Goal: Information Seeking & Learning: Learn about a topic

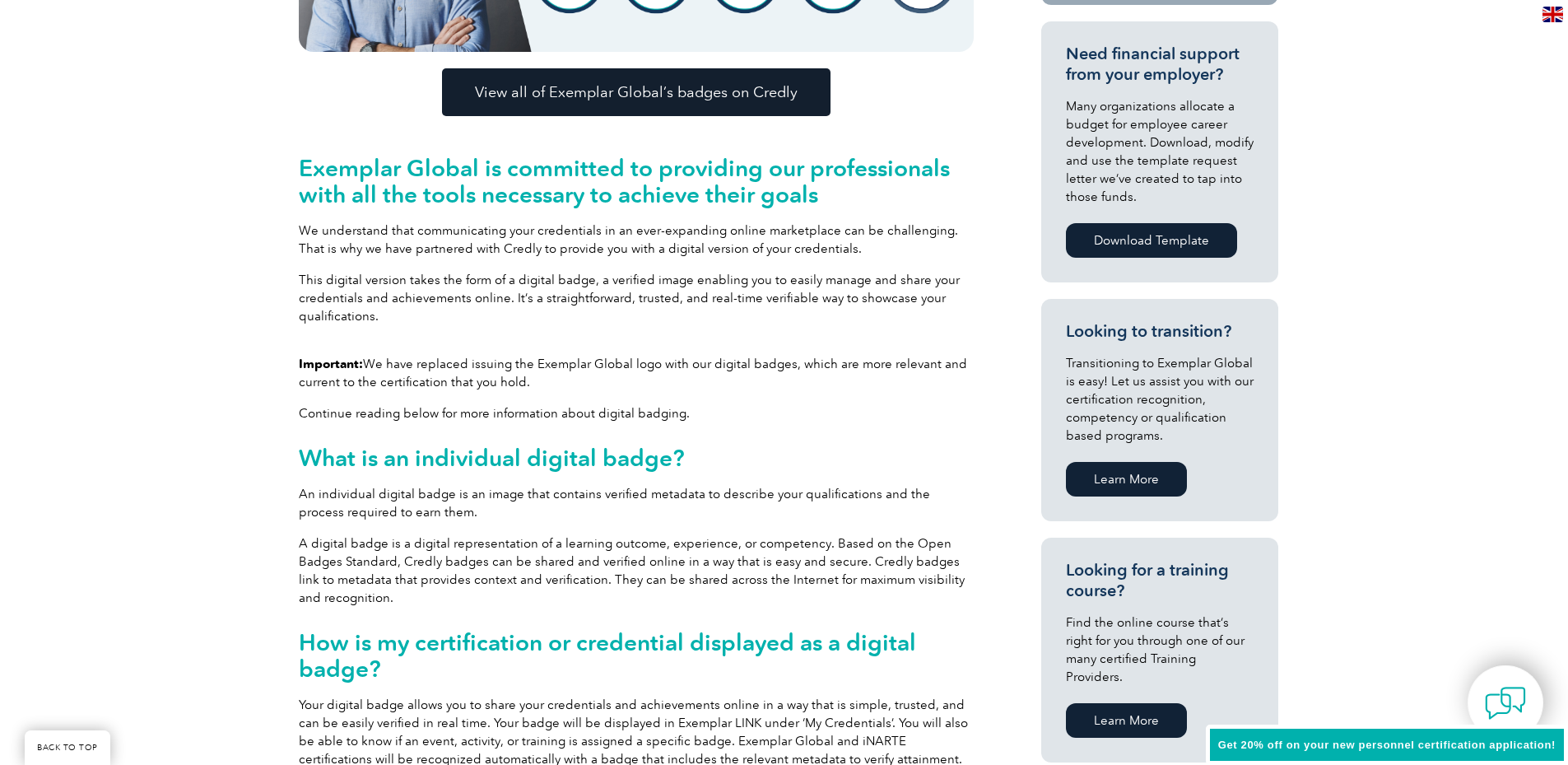
scroll to position [659, 0]
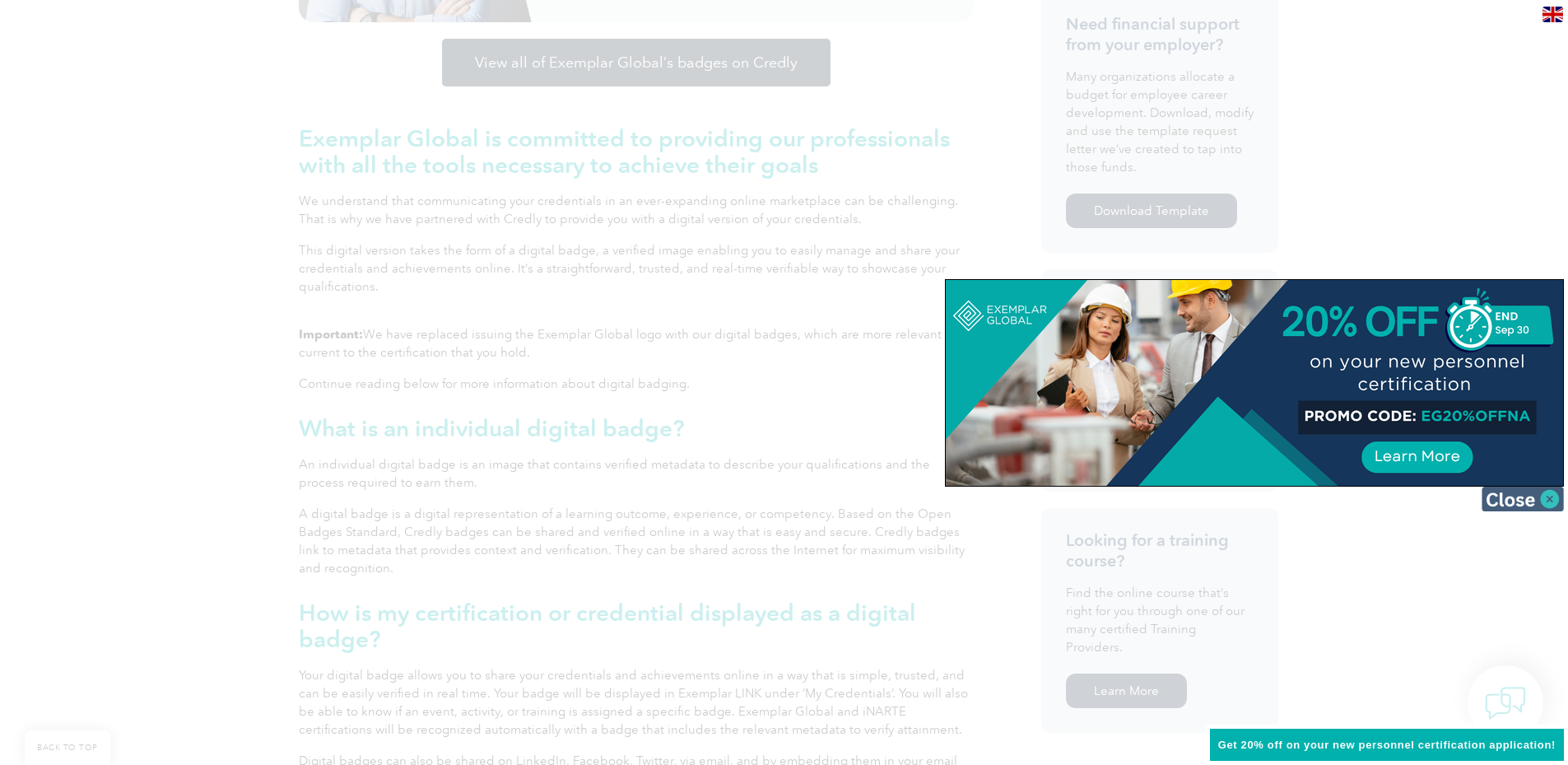
click at [1552, 493] on img at bounding box center [1523, 499] width 82 height 25
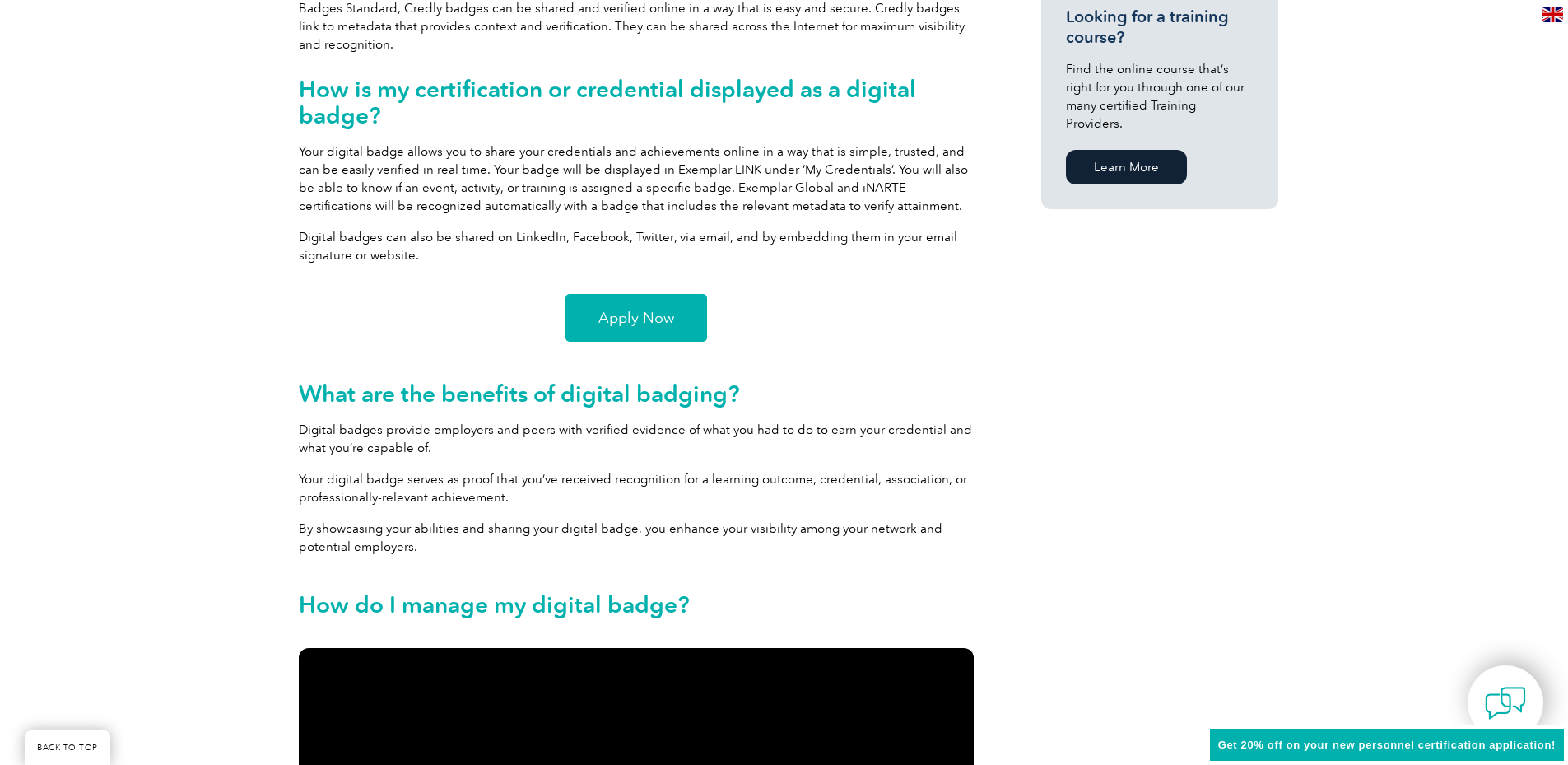
scroll to position [1153, 0]
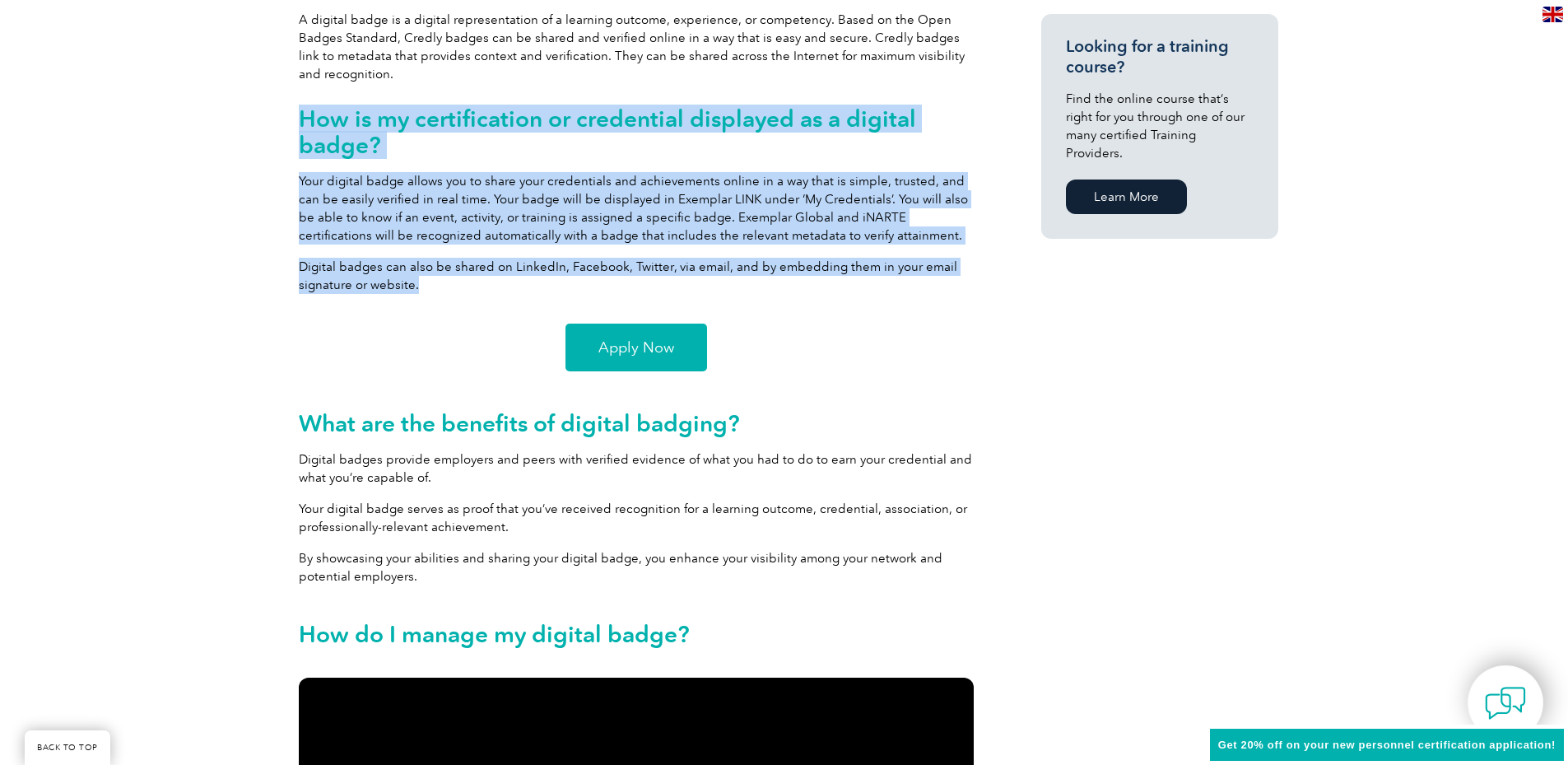
drag, startPoint x: 425, startPoint y: 285, endPoint x: 298, endPoint y: 120, distance: 208.2
click at [298, 120] on div "Important: We have replaced issuing the Exemplar Global logo with our digital b…" at bounding box center [636, 69] width 675 height 476
copy div "How is my certification or credential displayed as a digital badge? Your digita…"
click at [636, 349] on span "Apply Now" at bounding box center [637, 348] width 76 height 15
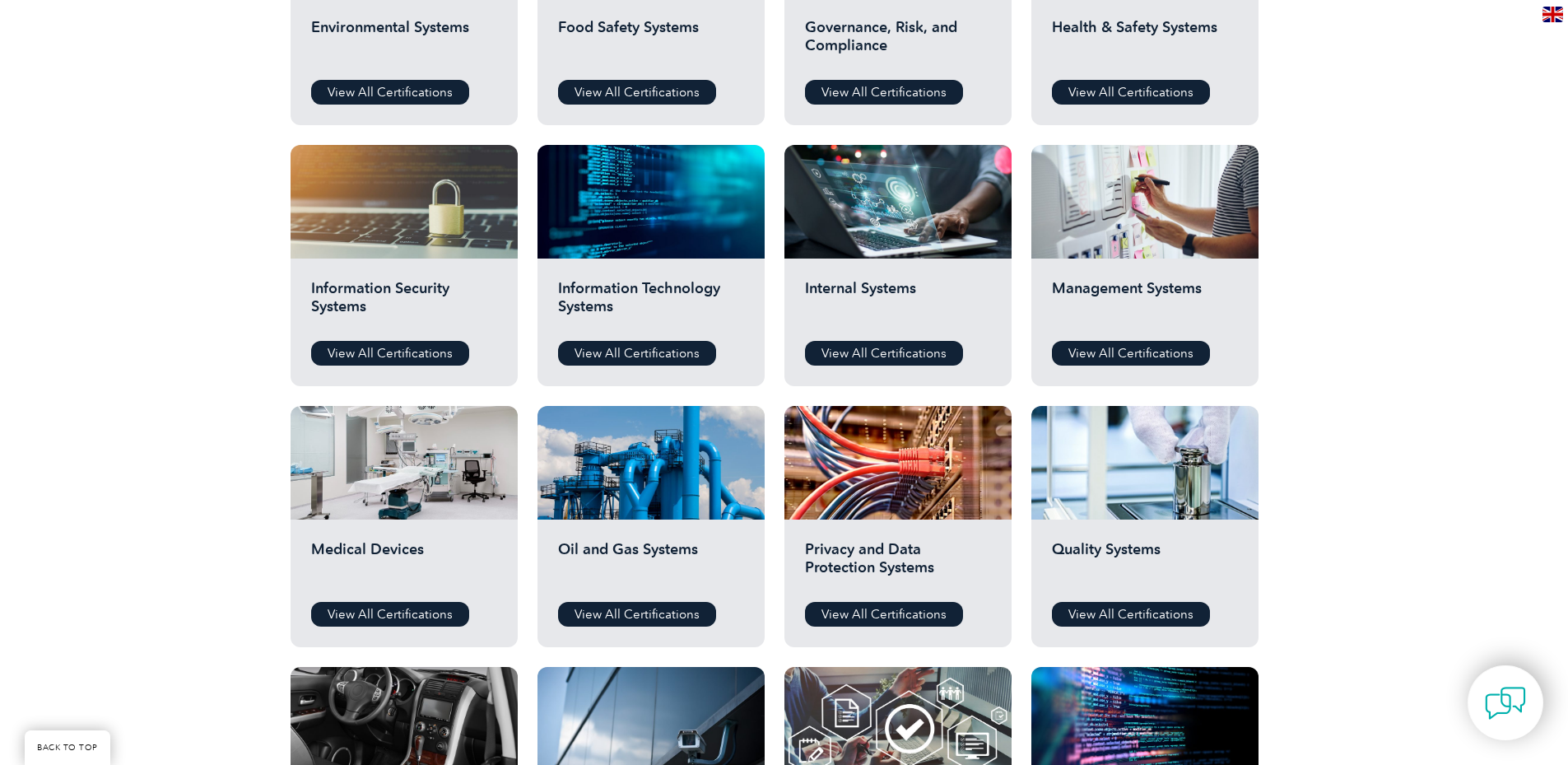
scroll to position [741, 0]
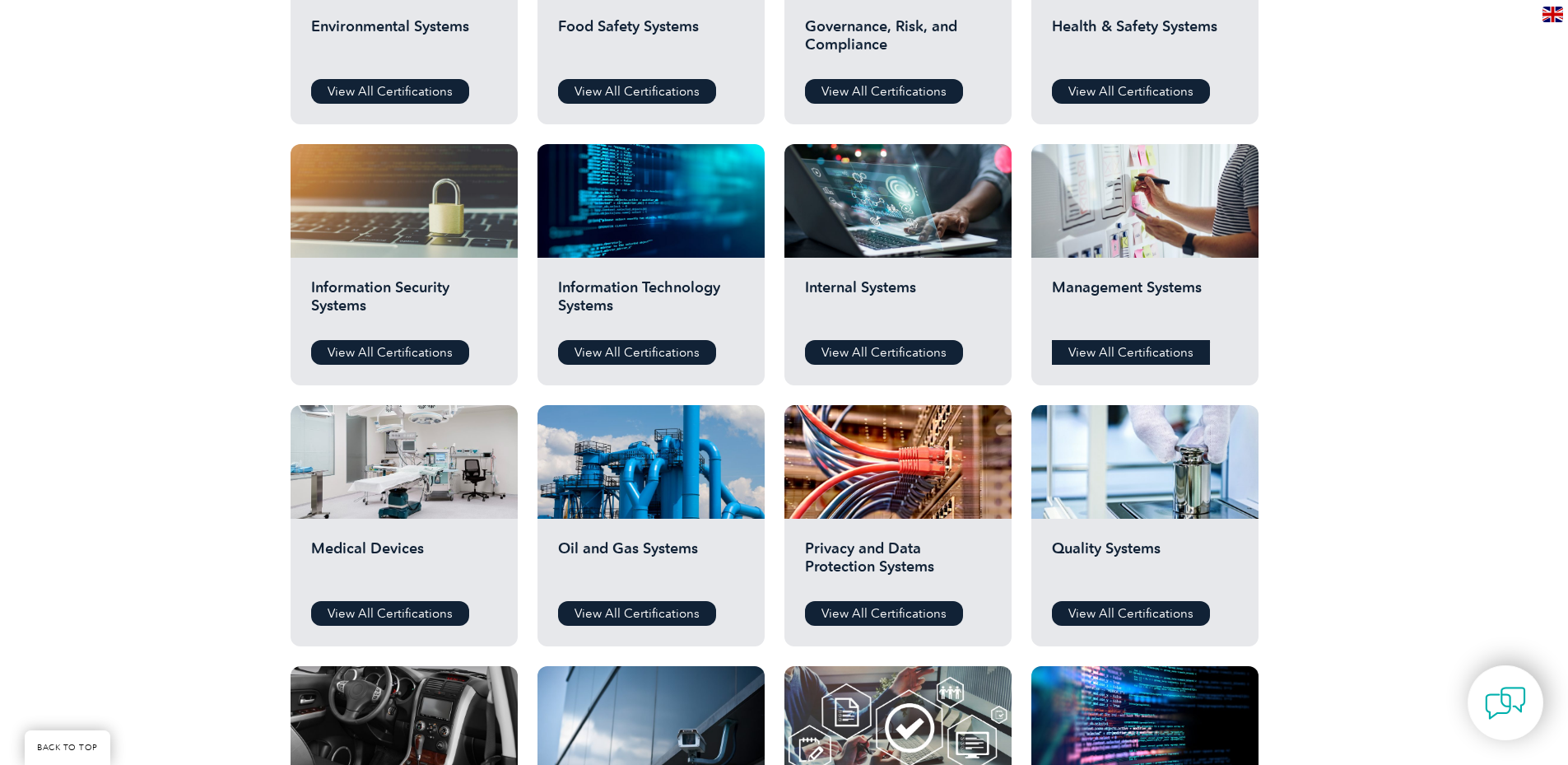
click at [1135, 348] on link "View All Certifications" at bounding box center [1131, 353] width 158 height 25
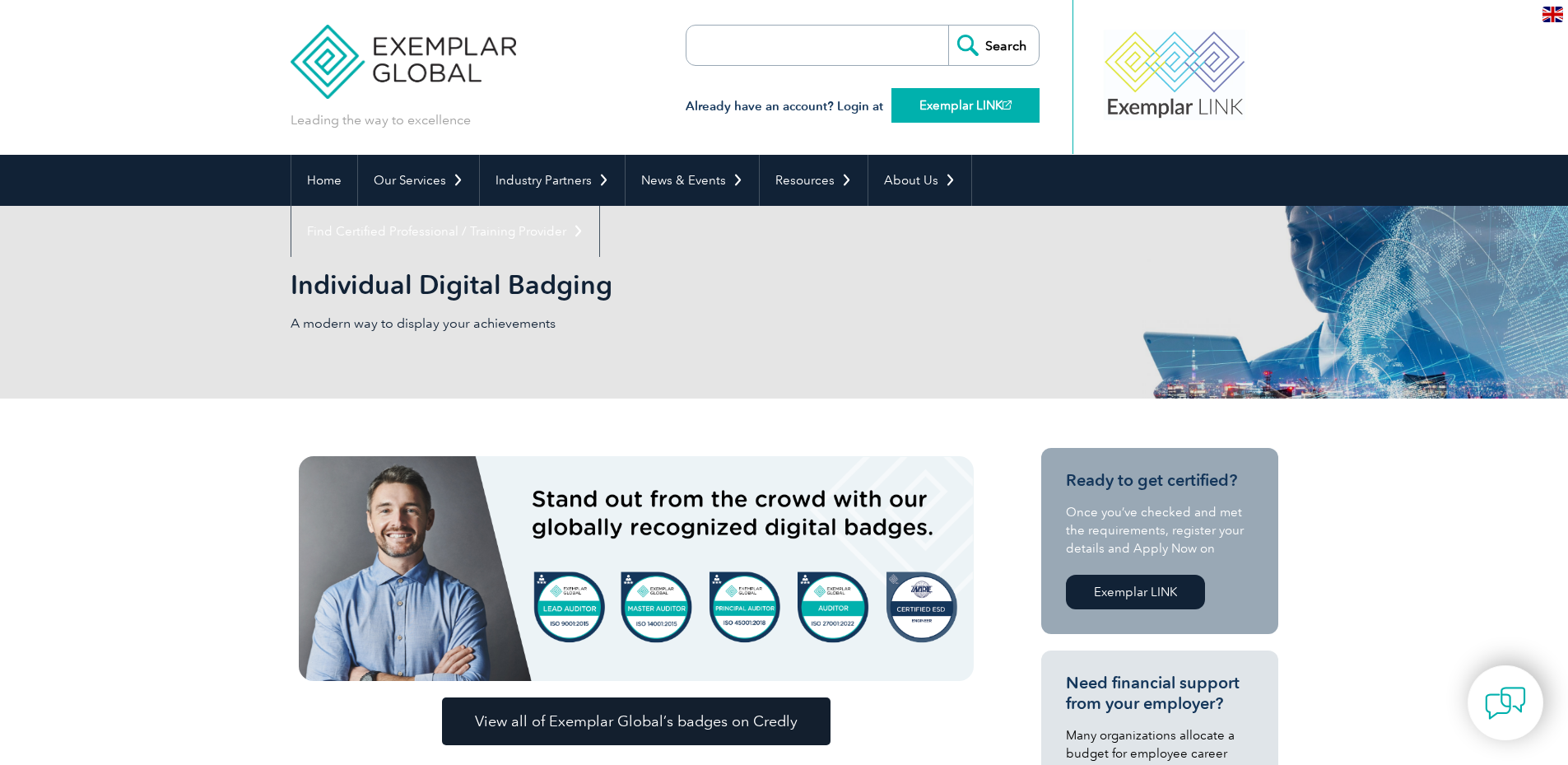
click at [971, 103] on link "Exemplar LINK" at bounding box center [965, 105] width 148 height 35
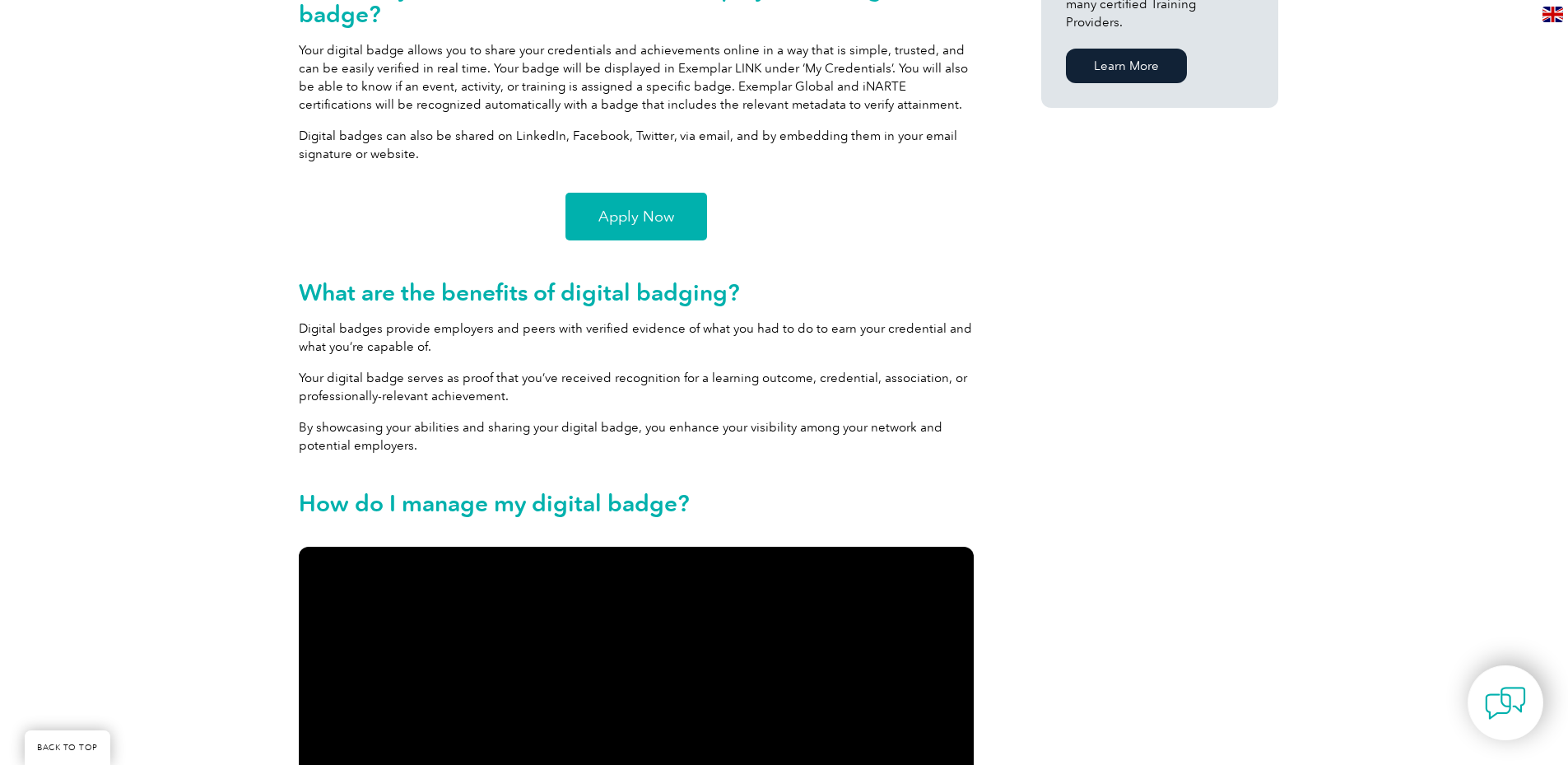
scroll to position [1318, 0]
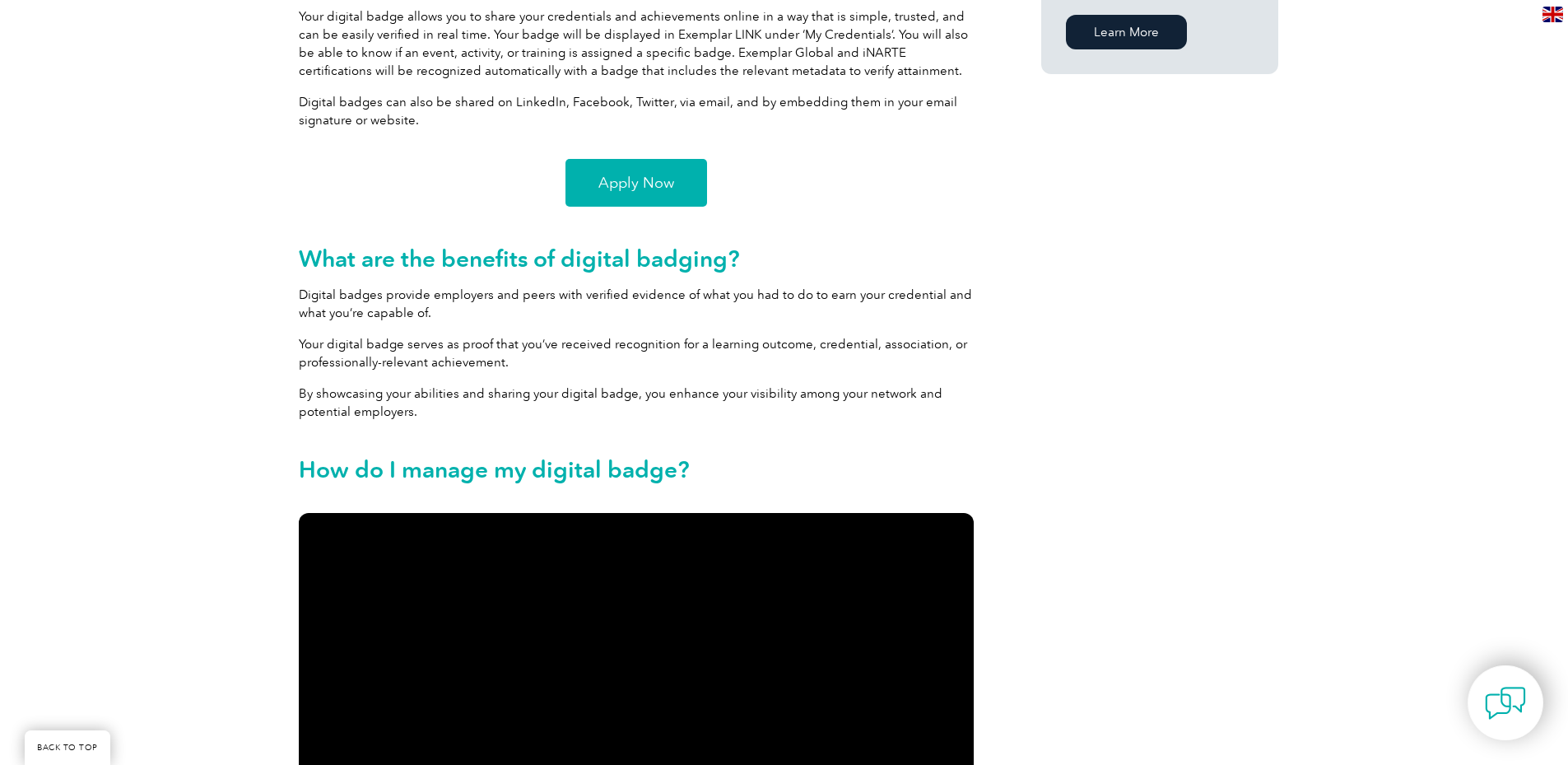
click at [636, 178] on span "Apply Now" at bounding box center [637, 183] width 76 height 15
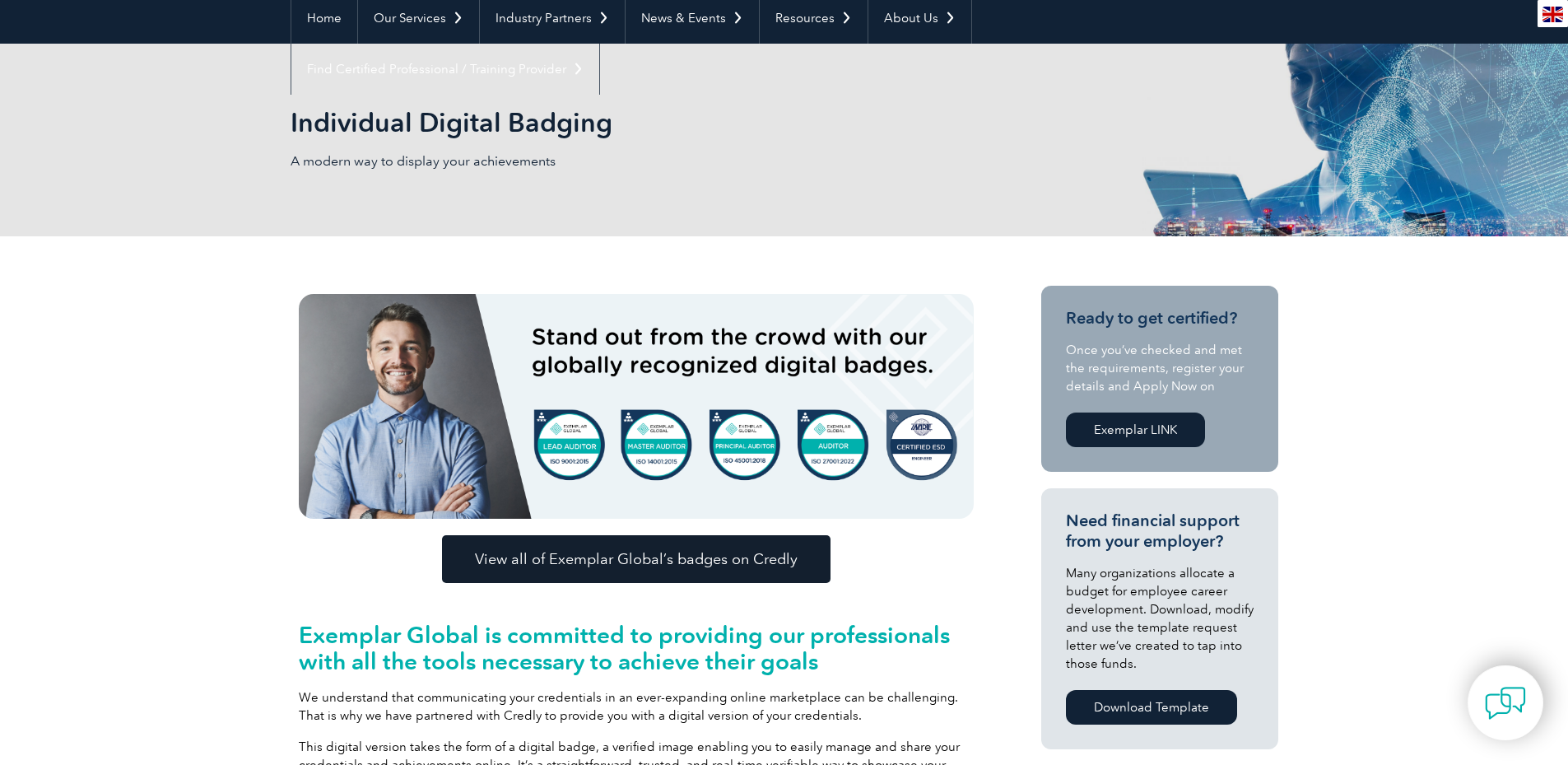
scroll to position [0, 0]
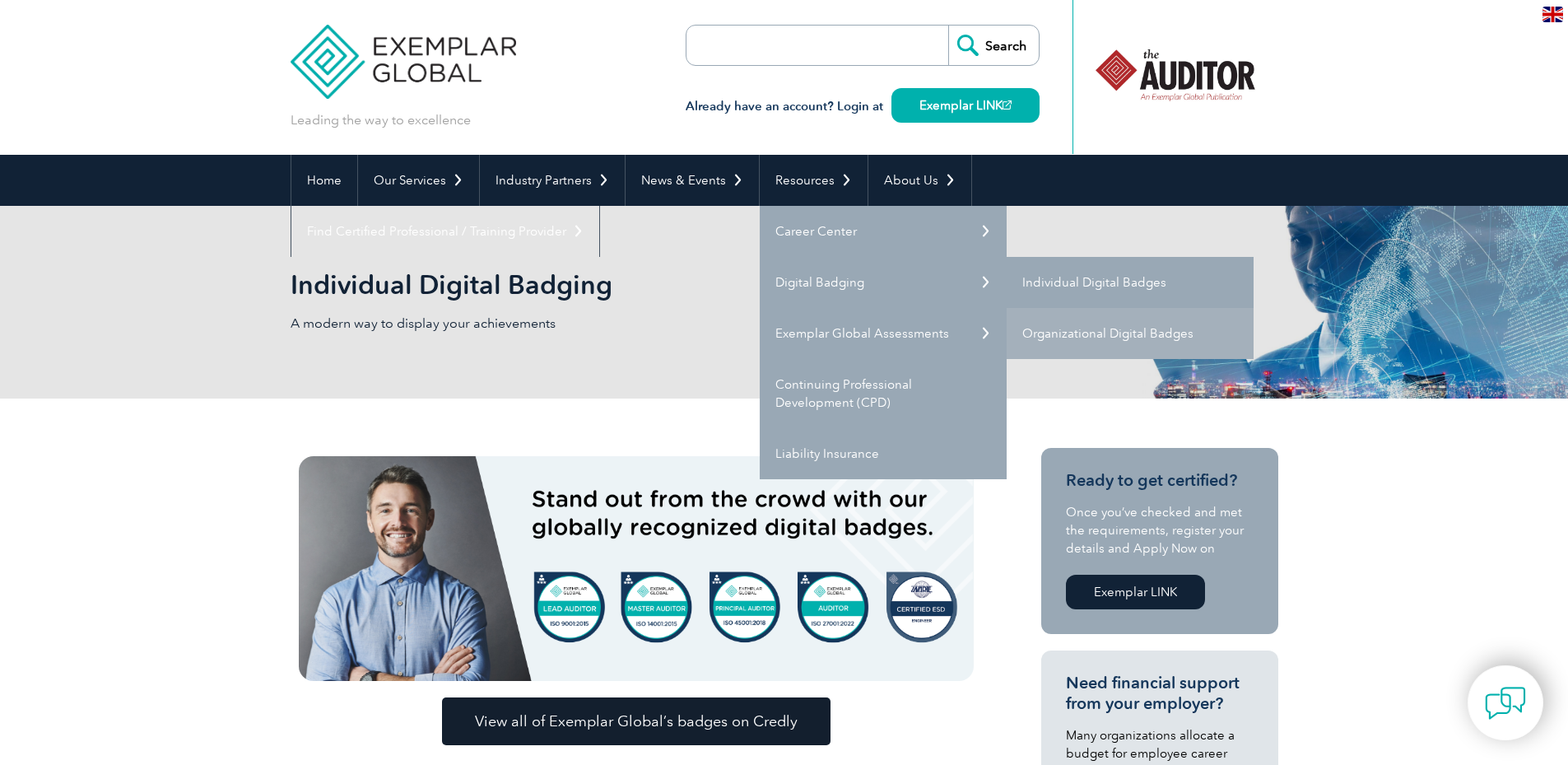
click at [1087, 276] on link "Individual Digital Badges" at bounding box center [1130, 282] width 247 height 51
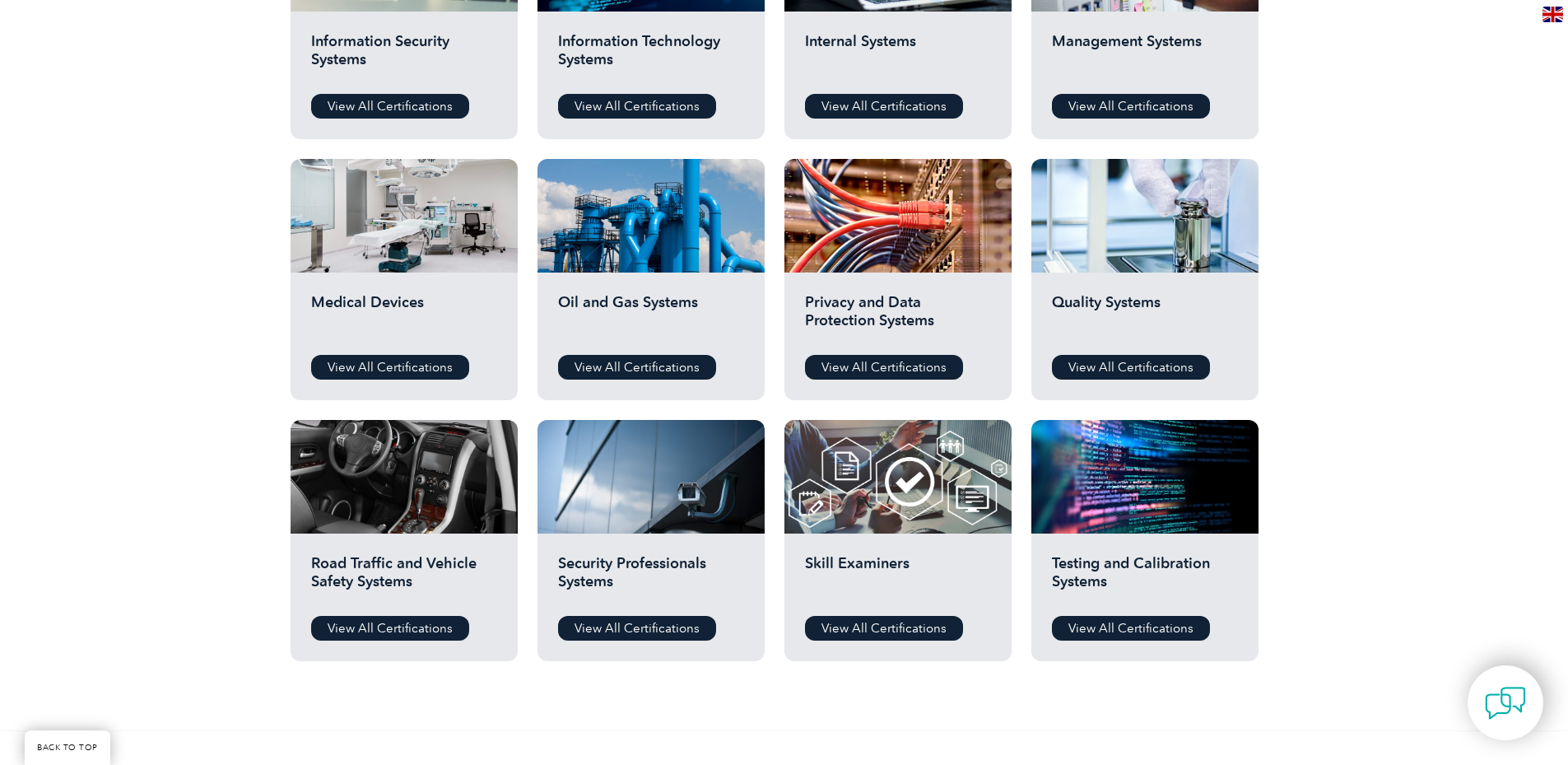
scroll to position [989, 0]
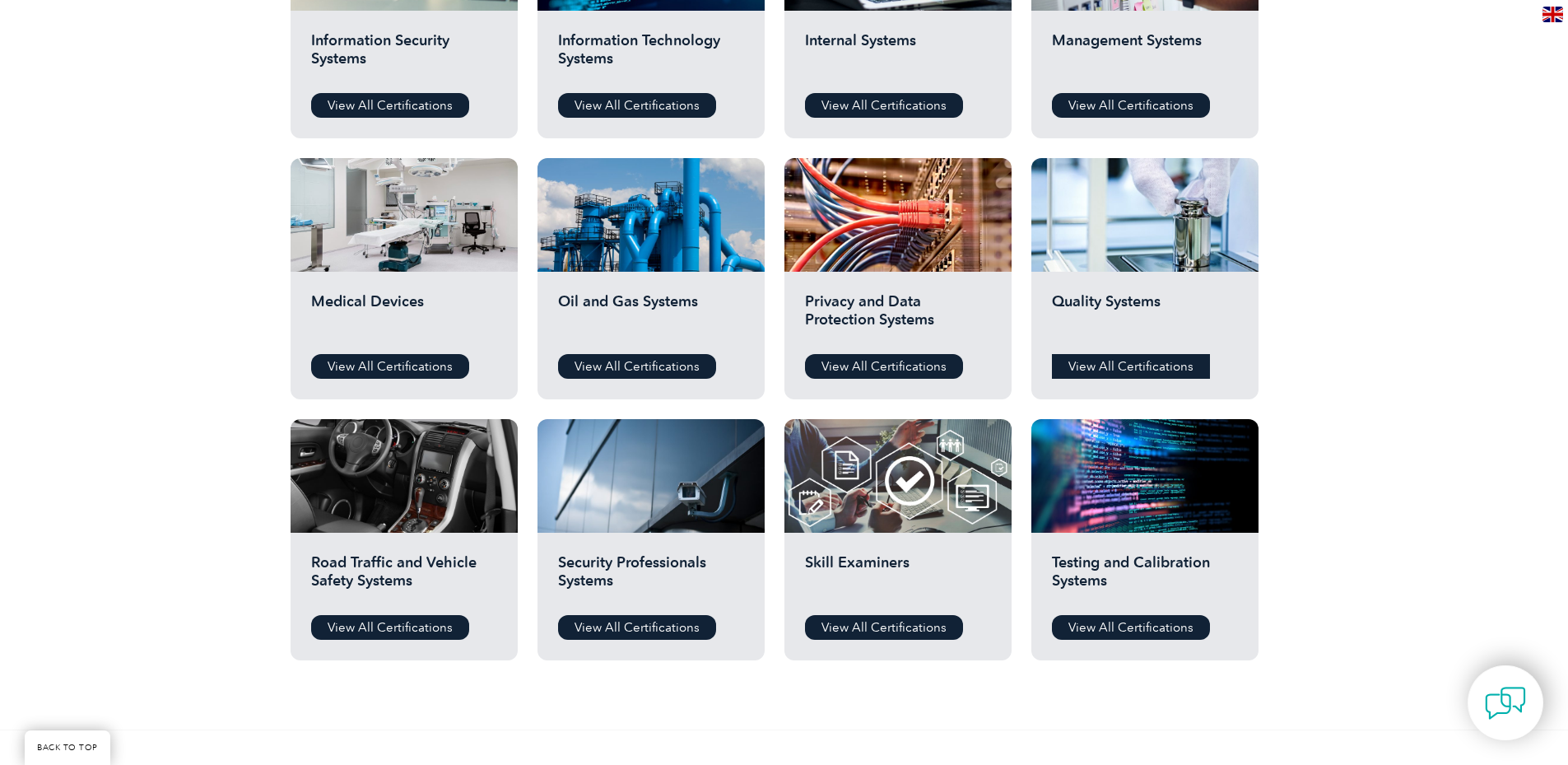
click at [1123, 368] on link "View All Certifications" at bounding box center [1131, 367] width 158 height 25
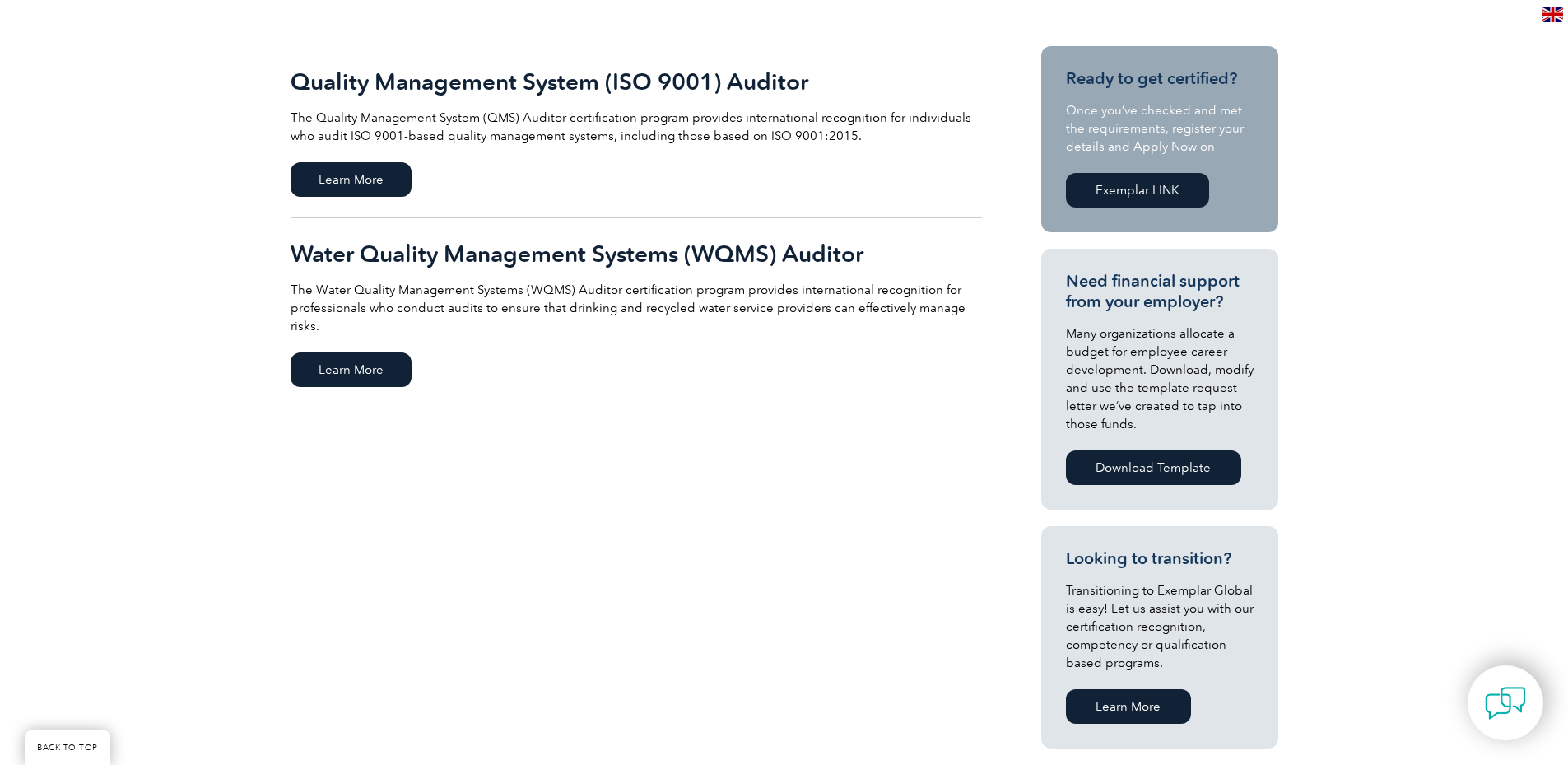
scroll to position [330, 0]
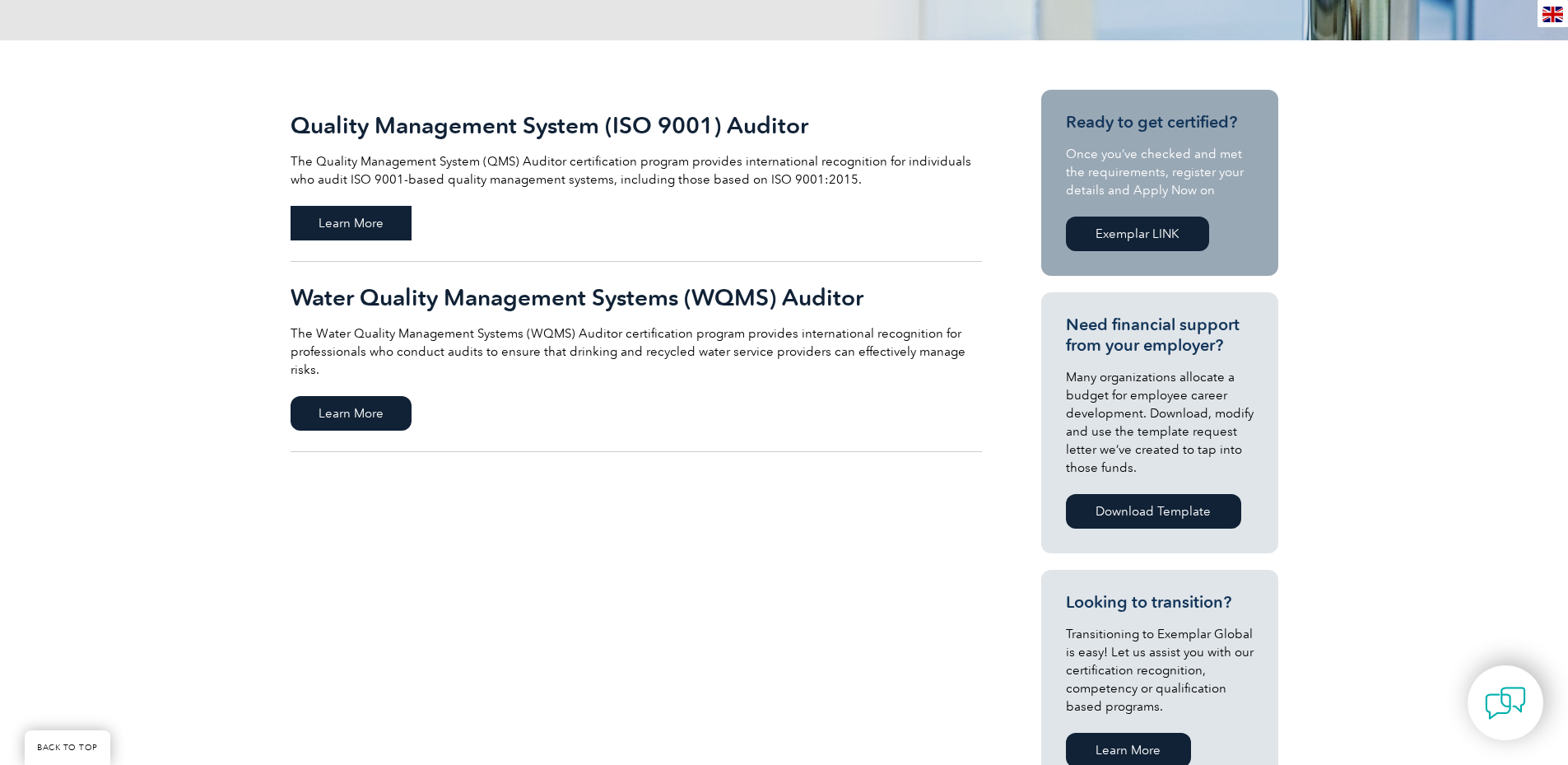
click at [347, 219] on span "Learn More" at bounding box center [350, 223] width 121 height 35
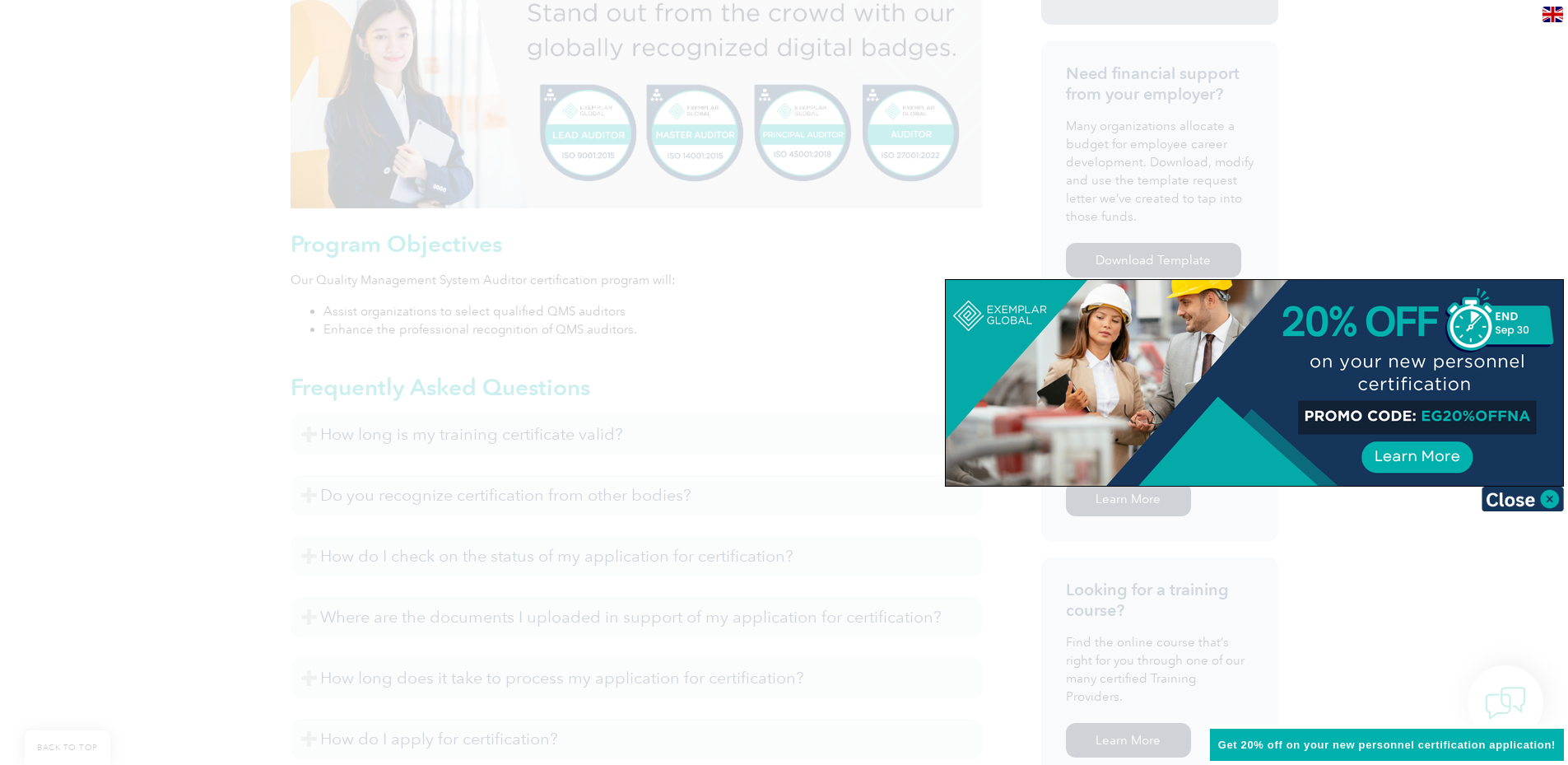
scroll to position [576, 0]
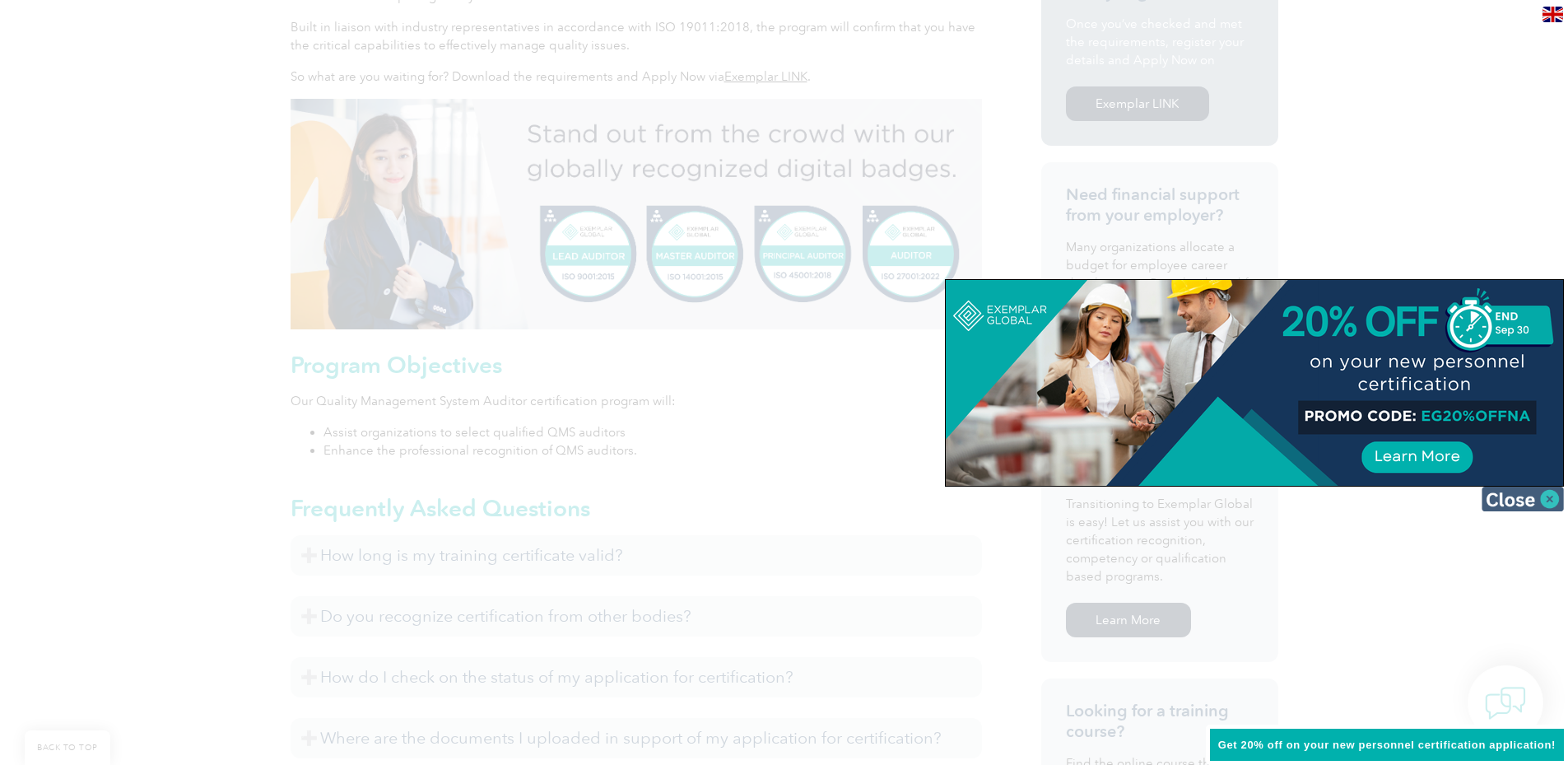
click at [1531, 500] on img at bounding box center [1523, 499] width 82 height 25
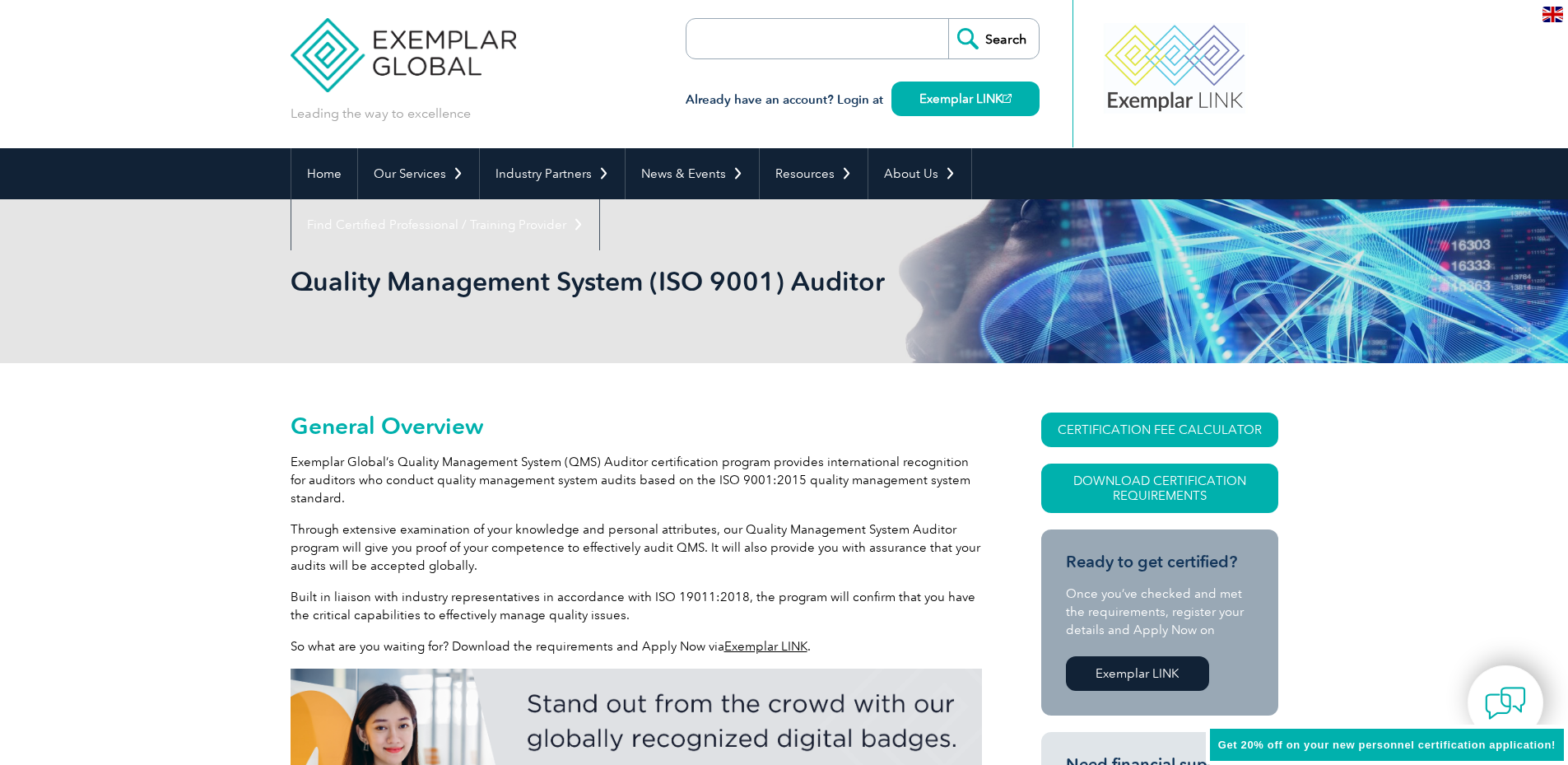
scroll to position [0, 0]
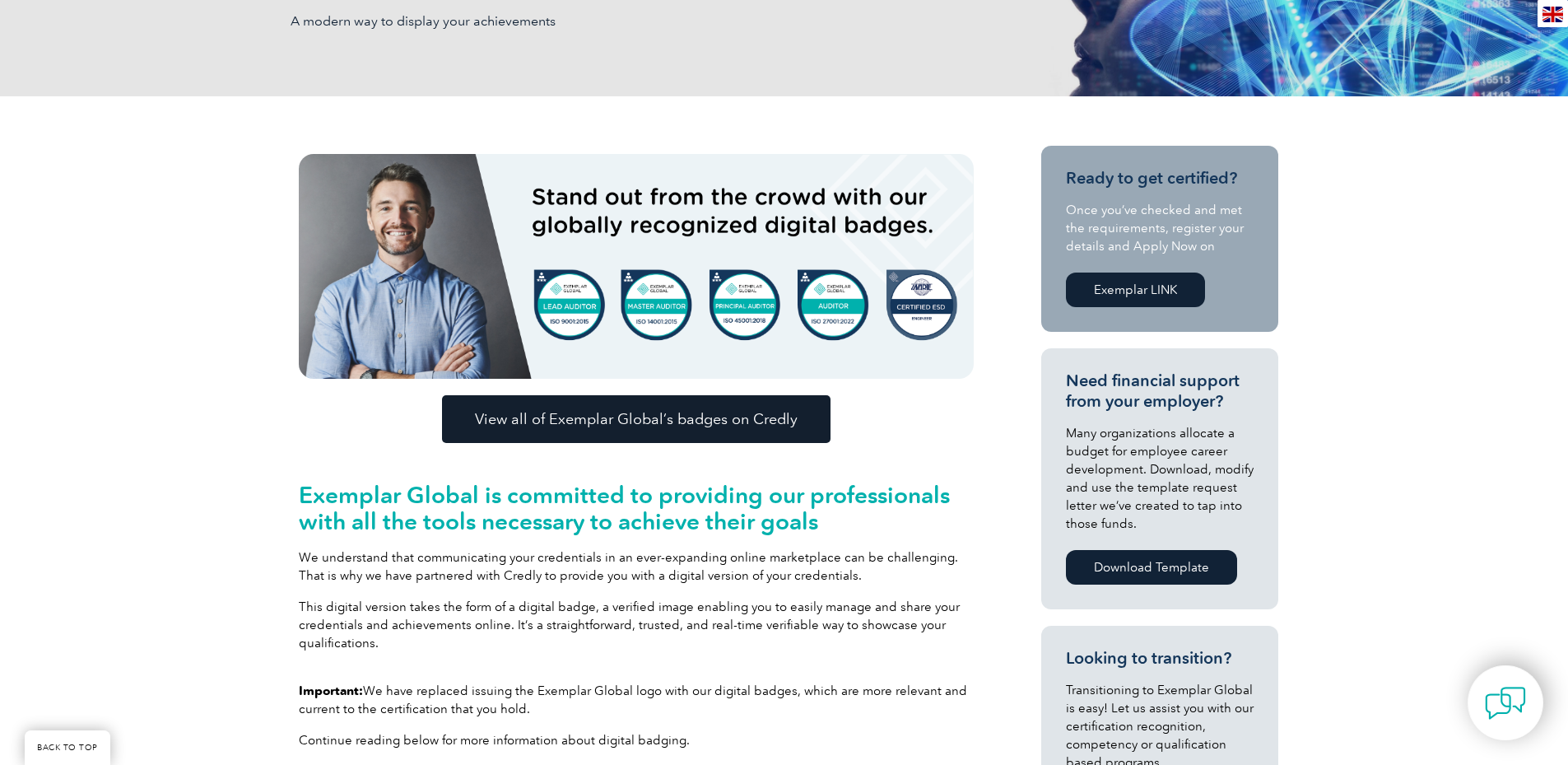
scroll to position [330, 0]
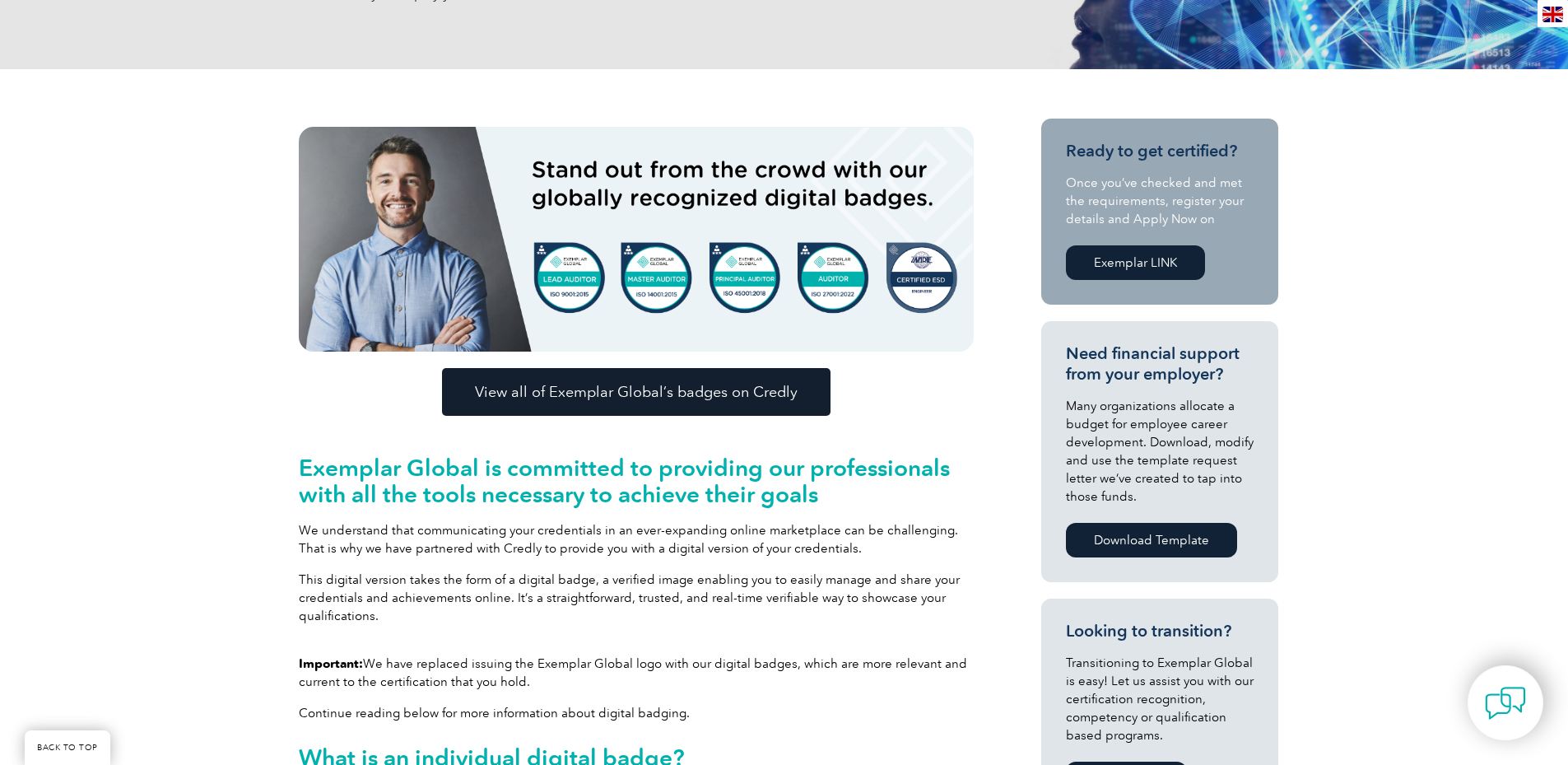
click at [617, 392] on span "View all of Exemplar Global’s badges on Credly" at bounding box center [636, 391] width 322 height 15
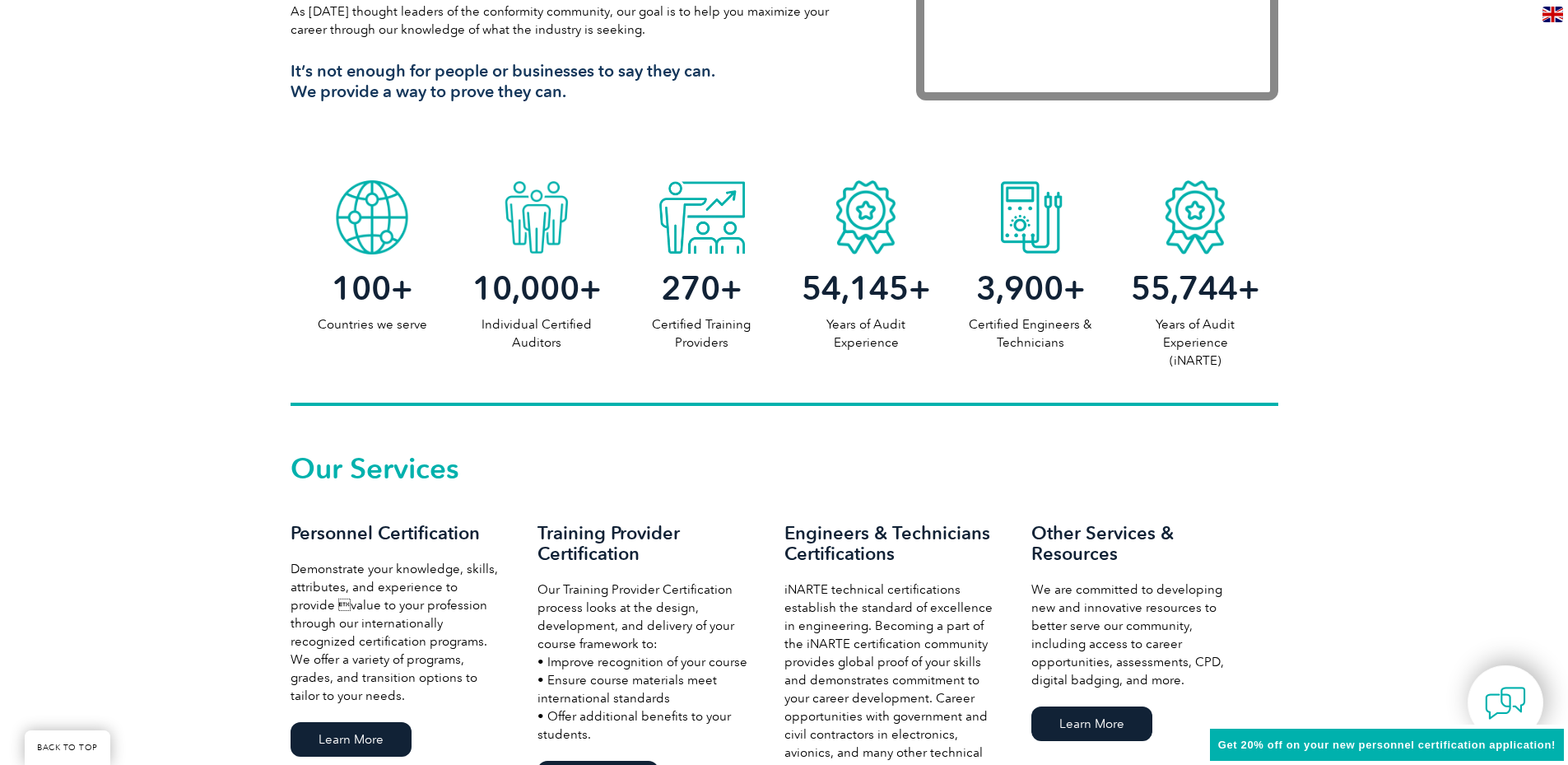
scroll to position [741, 0]
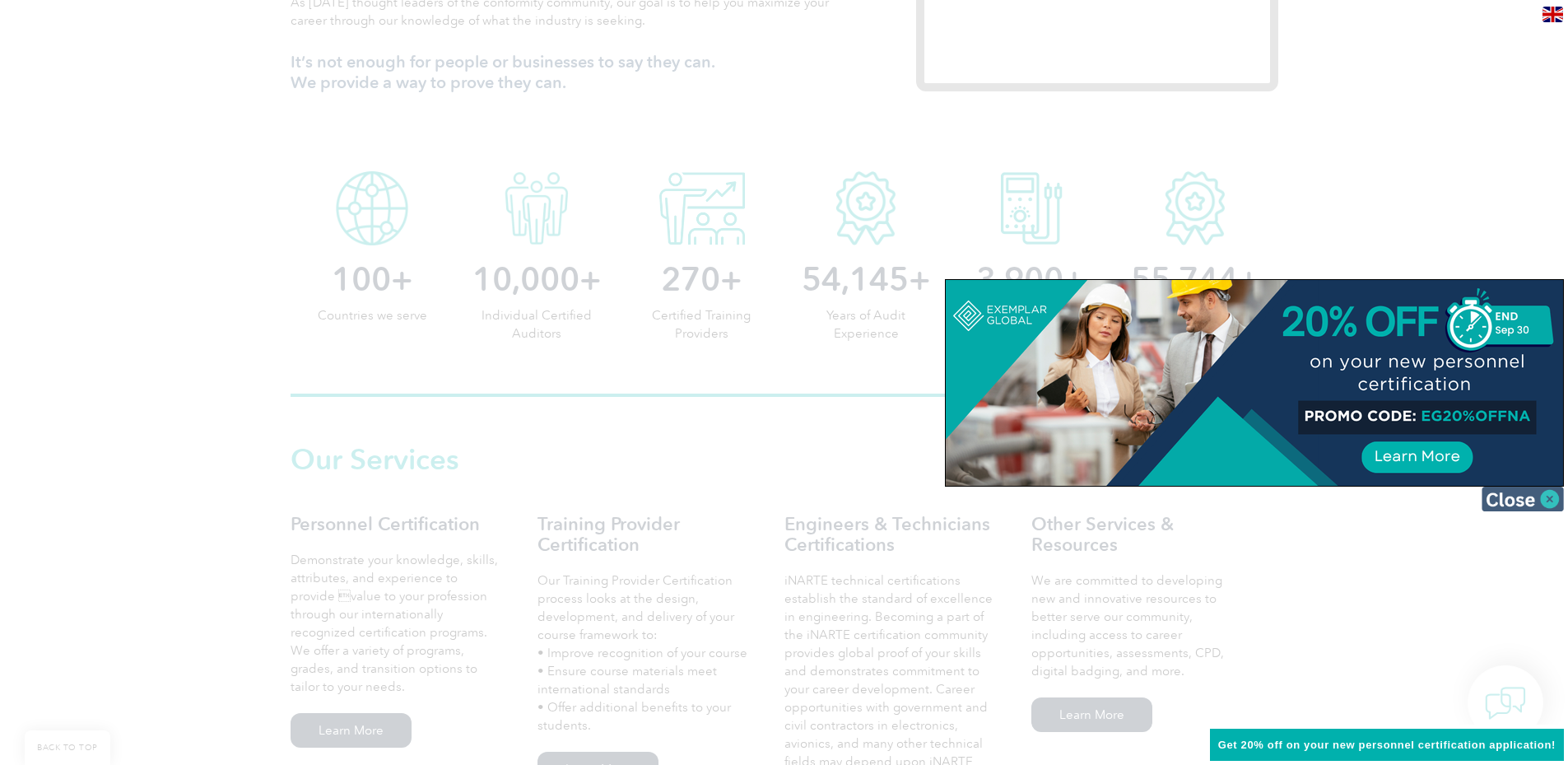
click at [1510, 506] on img at bounding box center [1523, 499] width 82 height 25
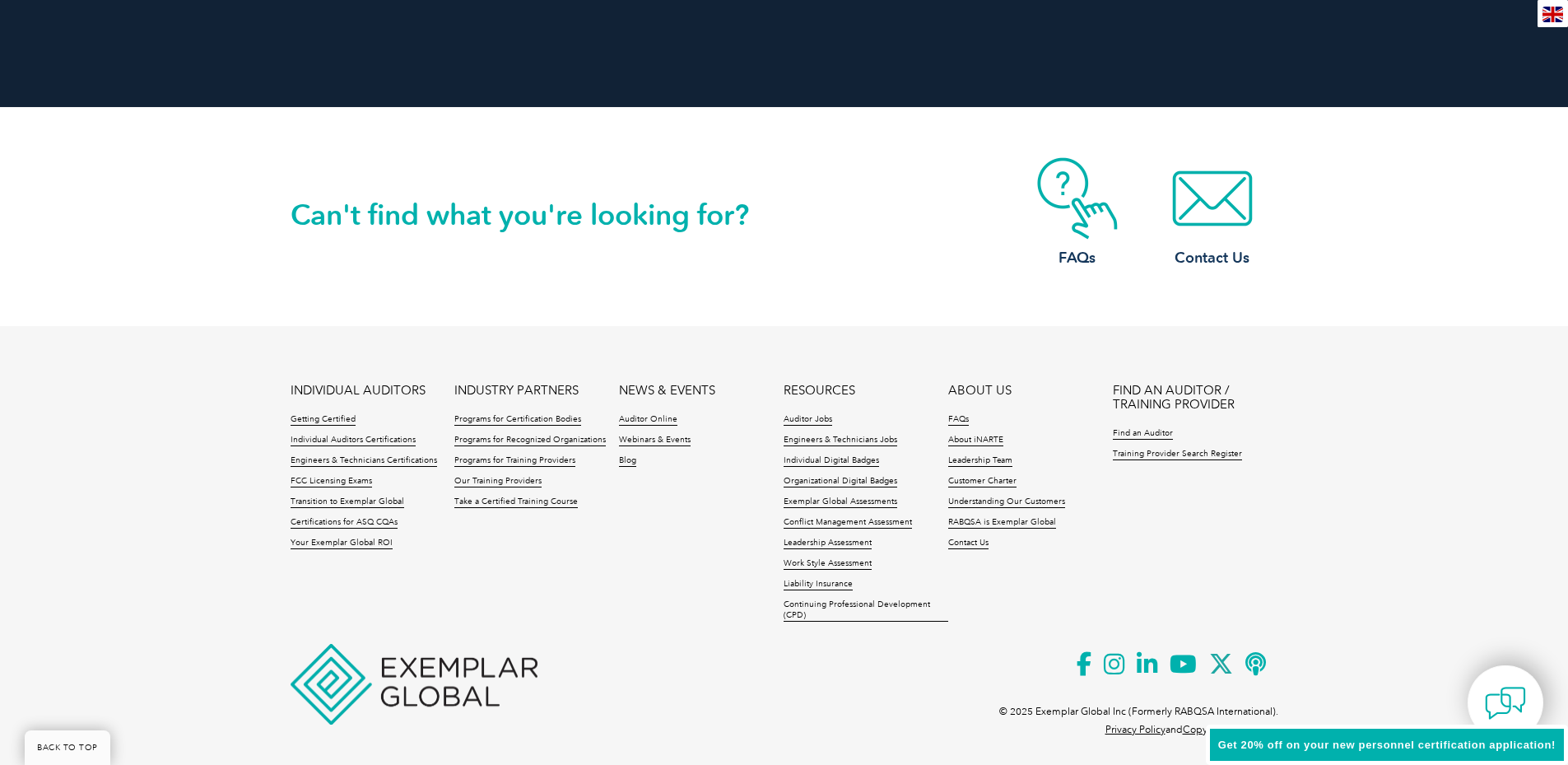
scroll to position [3756, 0]
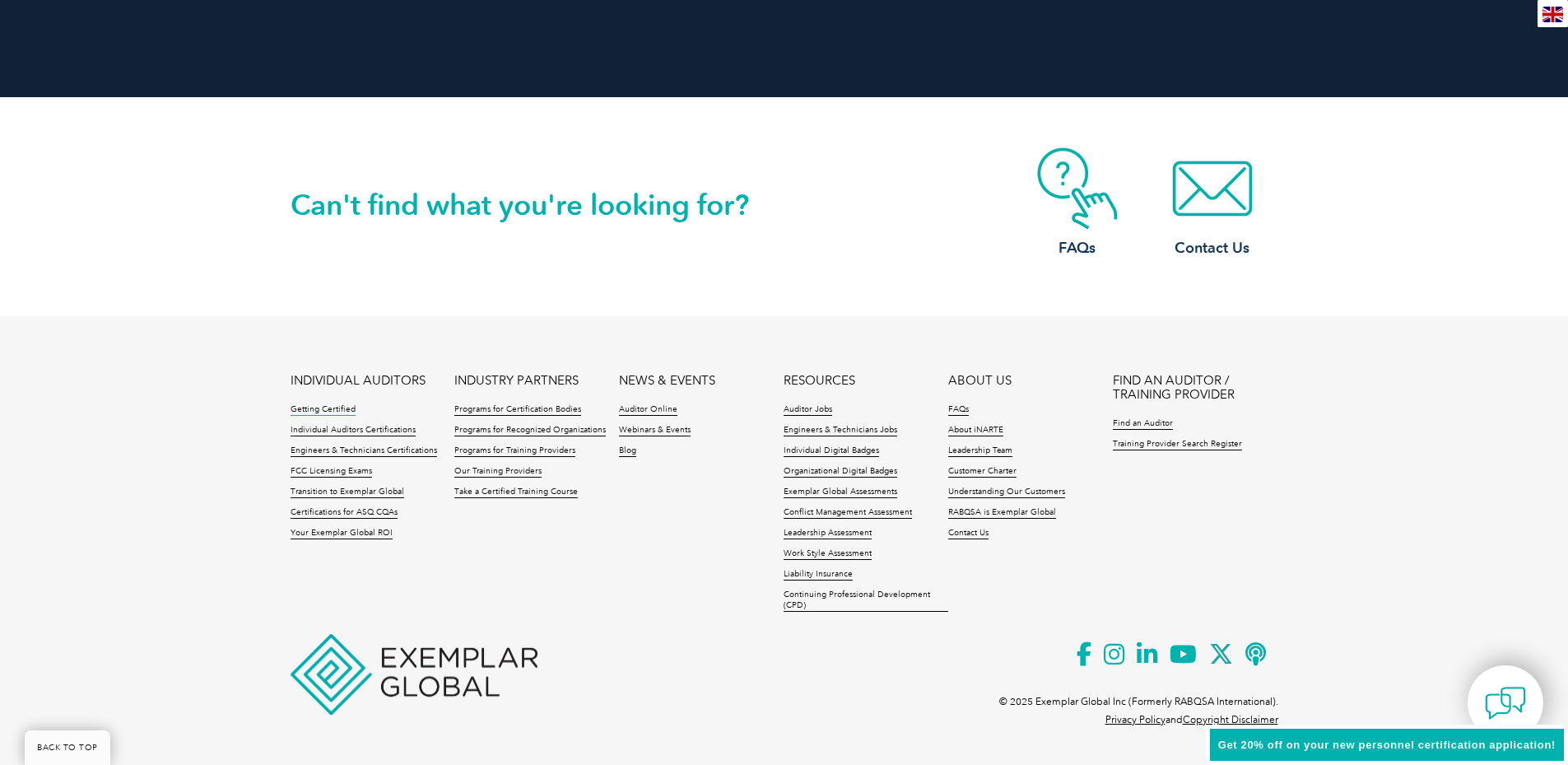
click at [327, 407] on link "Getting Certified" at bounding box center [322, 410] width 65 height 12
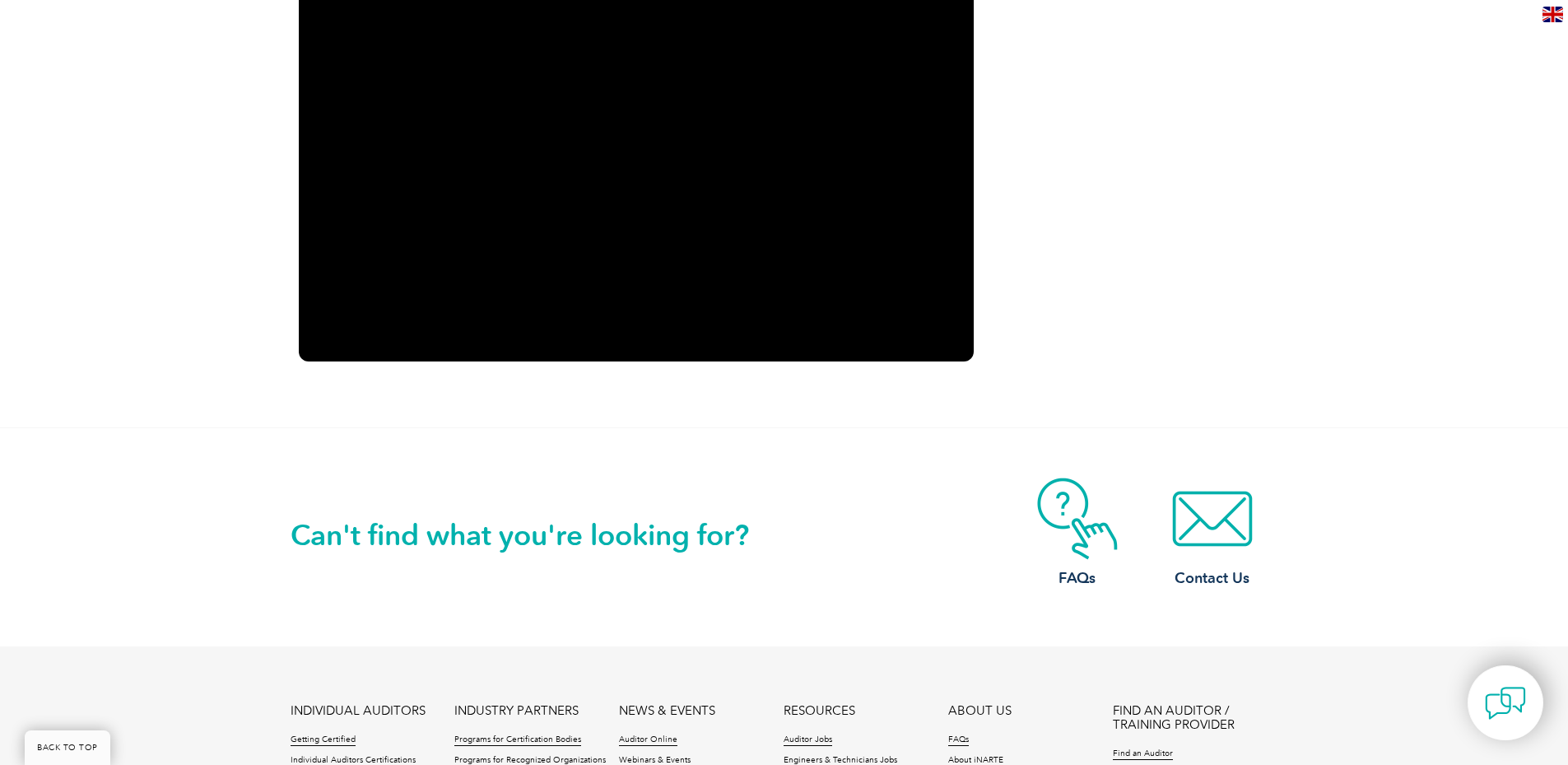
scroll to position [2520, 0]
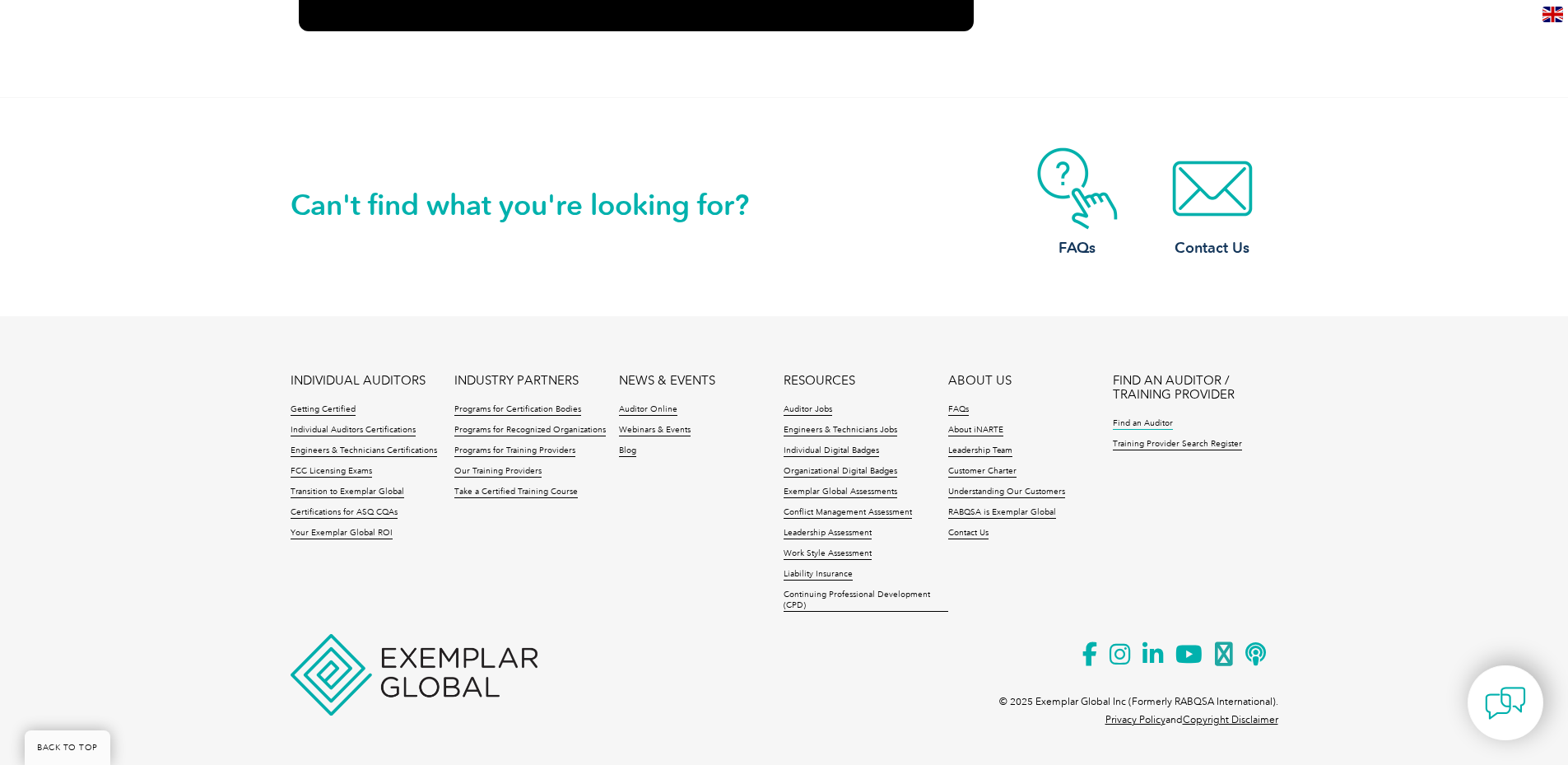
click at [1142, 424] on link "Find an Auditor" at bounding box center [1143, 424] width 60 height 12
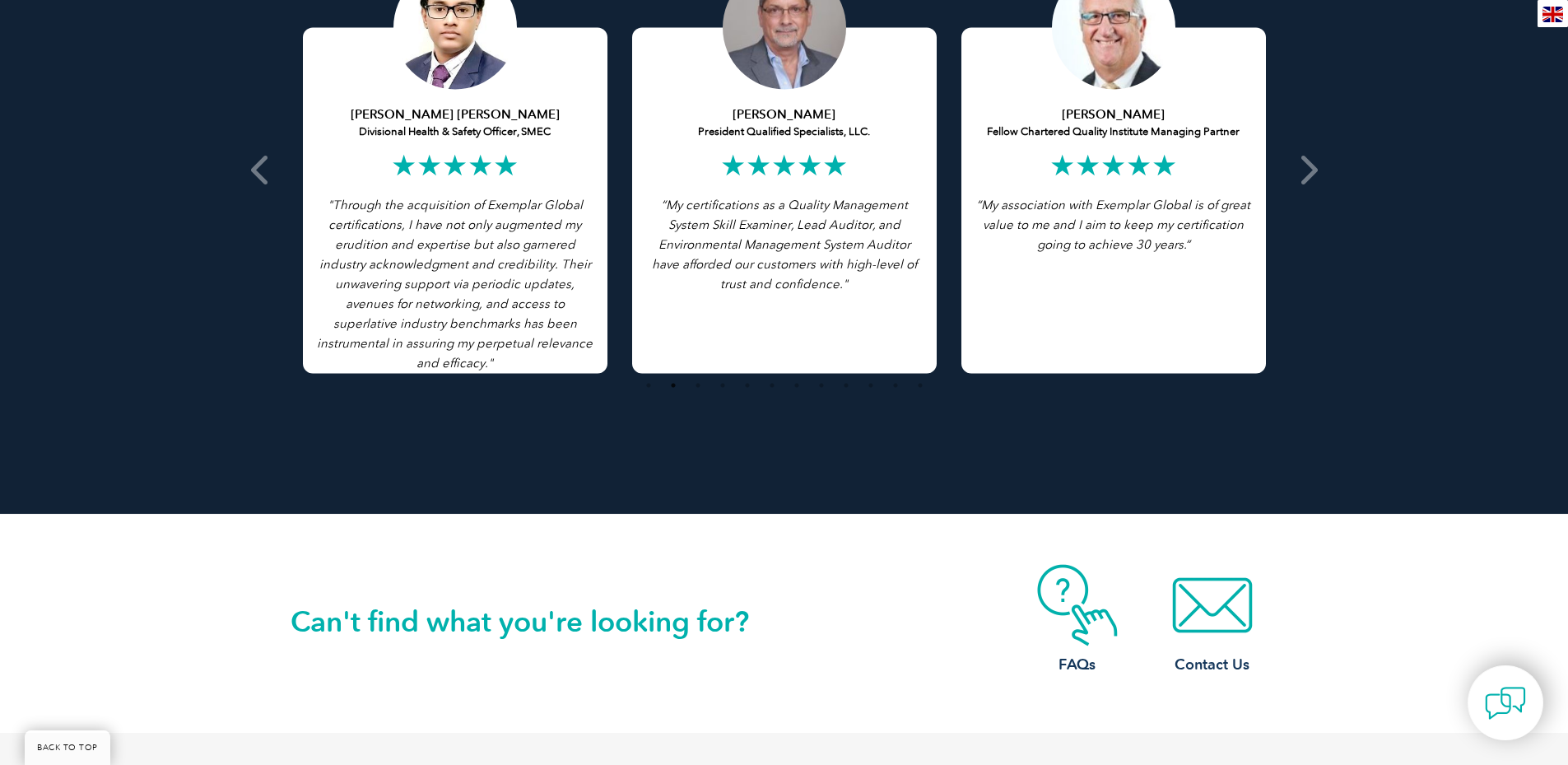
scroll to position [3756, 0]
